Goal: Task Accomplishment & Management: Manage account settings

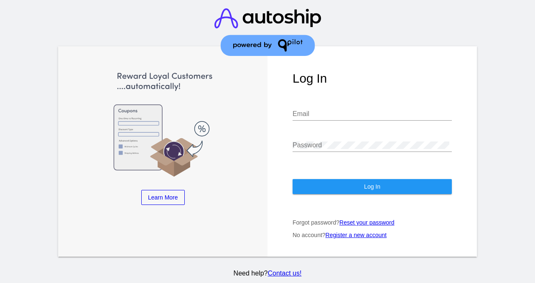
type input "[EMAIL_ADDRESS][DOMAIN_NAME]"
click at [358, 186] on button "Log In" at bounding box center [371, 186] width 159 height 15
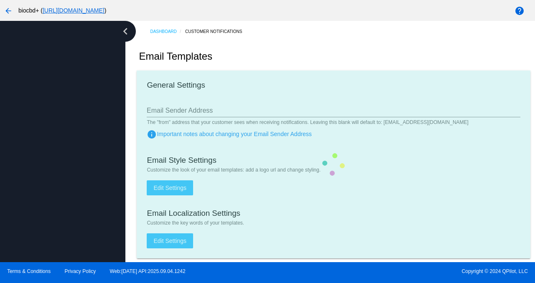
type input "[EMAIL_ADDRESS][DOMAIN_NAME]"
checkbox input "true"
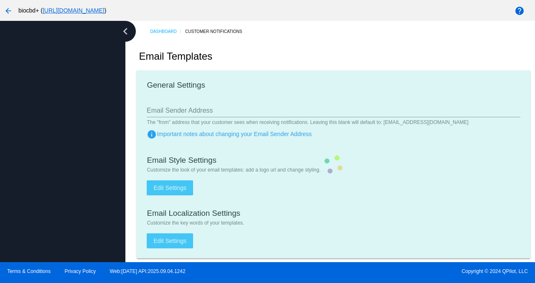
type input "[PERSON_NAME][EMAIL_ADDRESS][DOMAIN_NAME]"
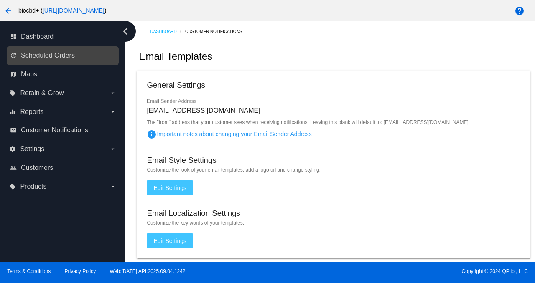
click at [77, 52] on link "update Scheduled Orders" at bounding box center [63, 55] width 106 height 13
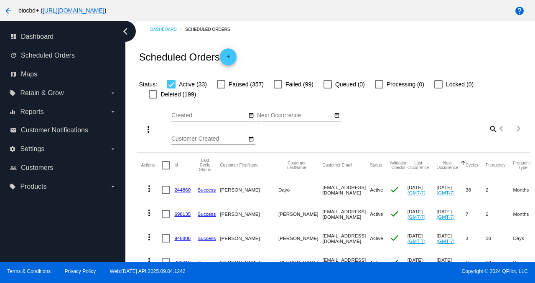
scroll to position [3, 0]
